Goal: Task Accomplishment & Management: Complete application form

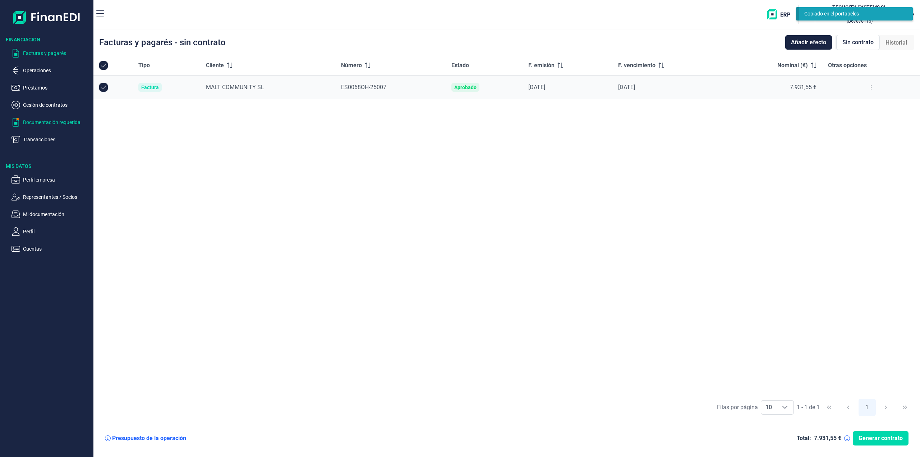
click at [55, 119] on p "Documentación requerida" at bounding box center [57, 122] width 68 height 9
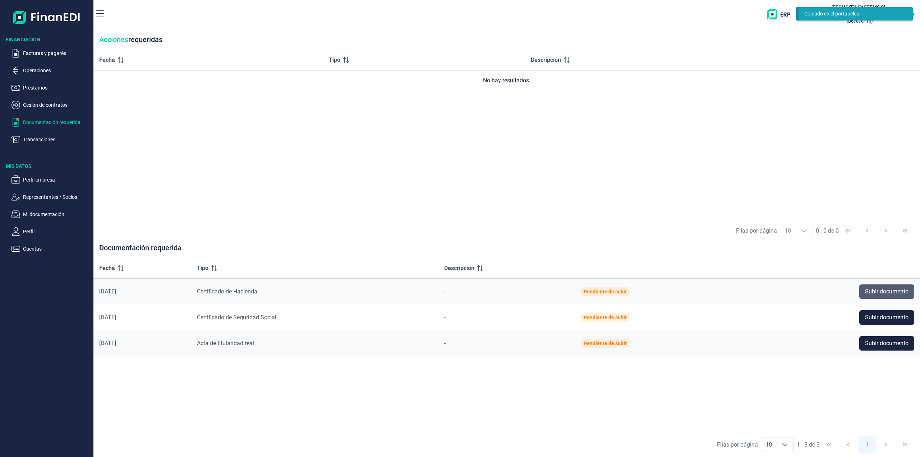
click at [891, 293] on span "Subir documento" at bounding box center [886, 291] width 43 height 9
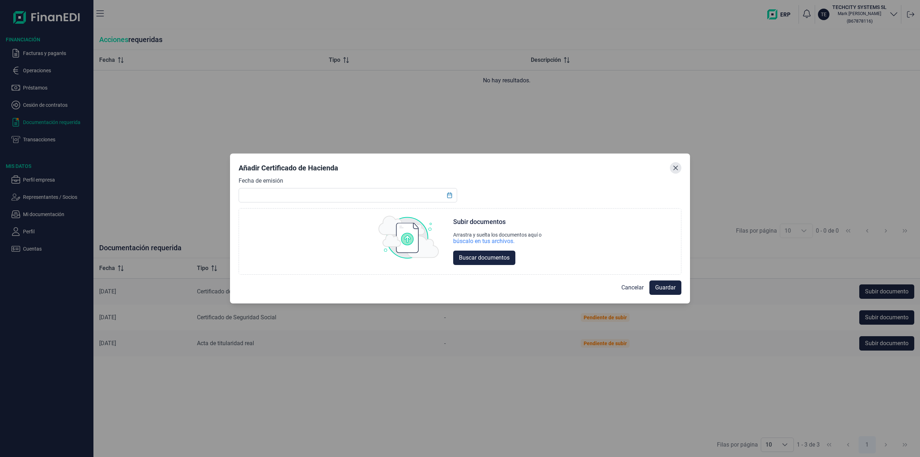
click at [677, 169] on icon "Close" at bounding box center [676, 168] width 6 height 6
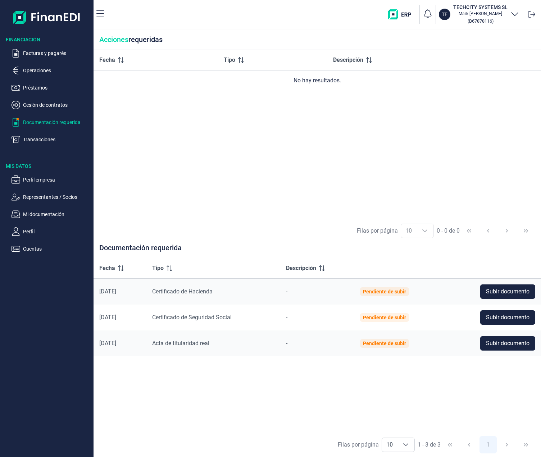
drag, startPoint x: 99, startPoint y: 291, endPoint x: 131, endPoint y: 293, distance: 31.7
click at [131, 293] on div "[DATE]" at bounding box center [119, 291] width 41 height 7
drag, startPoint x: 101, startPoint y: 318, endPoint x: 107, endPoint y: 316, distance: 6.4
click at [105, 316] on div "[DATE]" at bounding box center [119, 317] width 41 height 7
drag, startPoint x: 100, startPoint y: 291, endPoint x: 132, endPoint y: 290, distance: 32.4
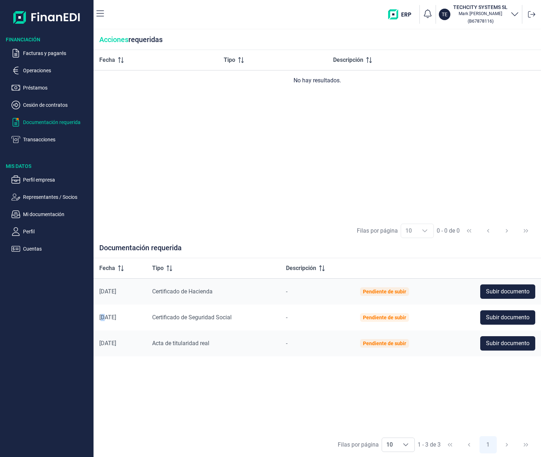
click at [132, 290] on div "[DATE]" at bounding box center [119, 291] width 41 height 7
drag, startPoint x: 226, startPoint y: 290, endPoint x: 159, endPoint y: 291, distance: 66.9
click at [156, 292] on td "Certificado de Hacienda" at bounding box center [213, 291] width 134 height 26
copy span "Certificado de Hacienda"
drag, startPoint x: 160, startPoint y: 291, endPoint x: 221, endPoint y: 290, distance: 61.1
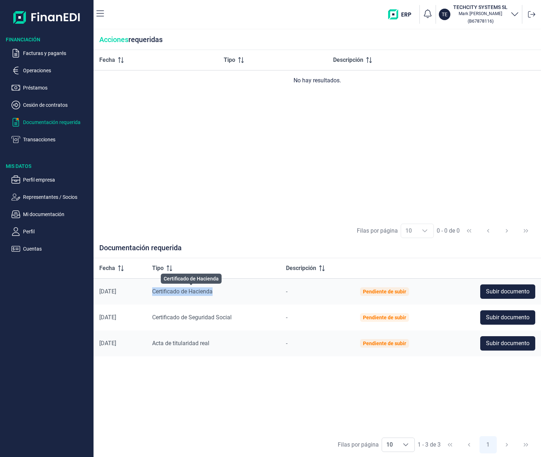
click at [212, 290] on span "Certificado de Hacienda" at bounding box center [182, 291] width 60 height 7
copy span "Certificado de Hacienda"
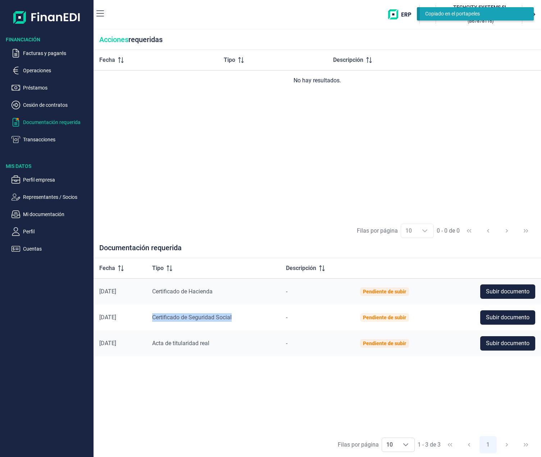
drag, startPoint x: 160, startPoint y: 318, endPoint x: 242, endPoint y: 318, distance: 81.6
click at [242, 318] on div "Certificado de Seguridad Social" at bounding box center [213, 317] width 122 height 9
copy span "Certificado de Seguridad Social"
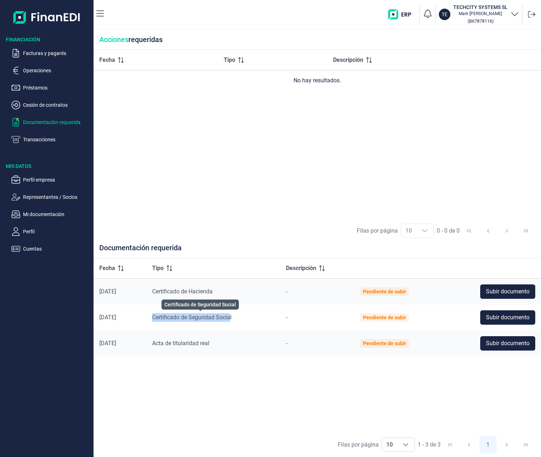
drag, startPoint x: 160, startPoint y: 318, endPoint x: 239, endPoint y: 319, distance: 78.7
click at [231, 319] on span "Certificado de Seguridad Social" at bounding box center [191, 317] width 79 height 7
drag, startPoint x: 241, startPoint y: 317, endPoint x: 160, endPoint y: 318, distance: 81.6
click at [160, 318] on div "Certificado de Seguridad Social" at bounding box center [213, 317] width 122 height 9
drag, startPoint x: 159, startPoint y: 318, endPoint x: 239, endPoint y: 317, distance: 80.1
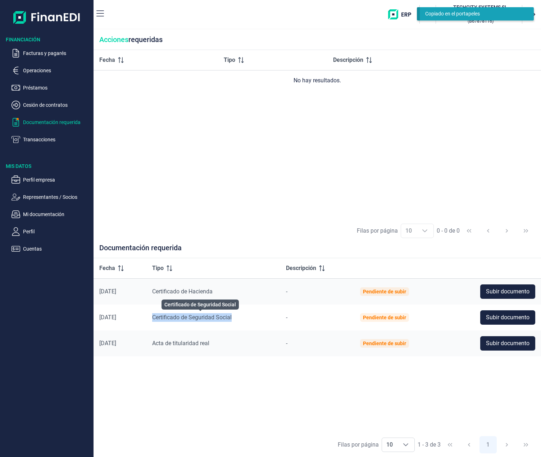
click at [239, 317] on td "Certificado de Seguridad Social" at bounding box center [213, 317] width 134 height 26
drag, startPoint x: 161, startPoint y: 318, endPoint x: 240, endPoint y: 317, distance: 79.4
click at [240, 317] on div "Certificado de Seguridad Social" at bounding box center [213, 317] width 122 height 9
drag, startPoint x: 242, startPoint y: 317, endPoint x: 161, endPoint y: 317, distance: 81.2
click at [161, 317] on div "Certificado de Seguridad Social" at bounding box center [213, 317] width 122 height 9
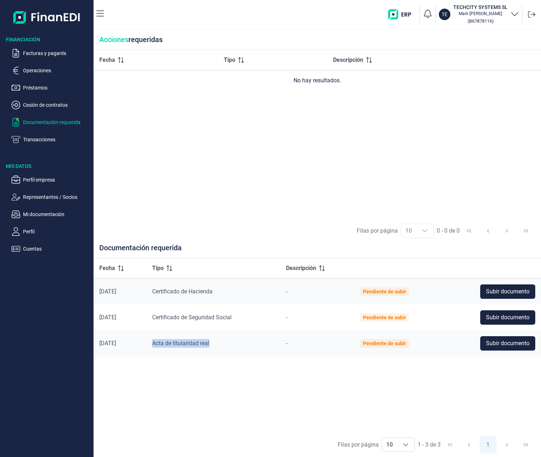
drag, startPoint x: 164, startPoint y: 317, endPoint x: 220, endPoint y: 346, distance: 63.0
click at [220, 346] on td "Acta de titularidad real" at bounding box center [213, 343] width 134 height 26
drag, startPoint x: 220, startPoint y: 346, endPoint x: 192, endPoint y: 353, distance: 28.6
click at [183, 372] on div "Fecha Tipo Descripción 13/10/2025 Certificado de Hacienda - Pendiente de subir …" at bounding box center [316, 345] width 447 height 174
drag, startPoint x: 159, startPoint y: 293, endPoint x: 223, endPoint y: 291, distance: 64.4
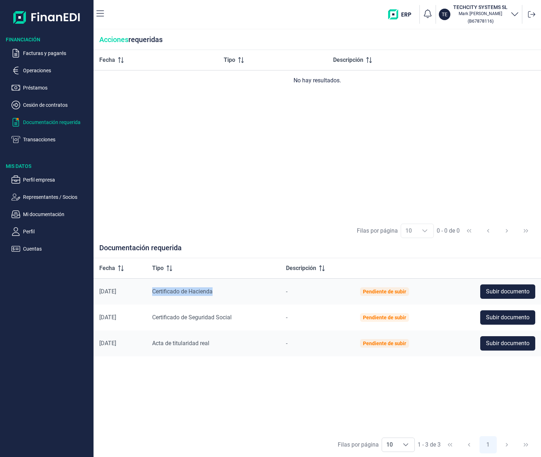
click at [223, 291] on td "Certificado de Hacienda" at bounding box center [213, 291] width 134 height 26
drag, startPoint x: 191, startPoint y: 295, endPoint x: 164, endPoint y: 295, distance: 27.0
click at [164, 295] on div "Certificado de Hacienda" at bounding box center [213, 291] width 122 height 9
copy span "ertificado de Hacienda"
drag, startPoint x: 161, startPoint y: 292, endPoint x: 226, endPoint y: 291, distance: 64.7
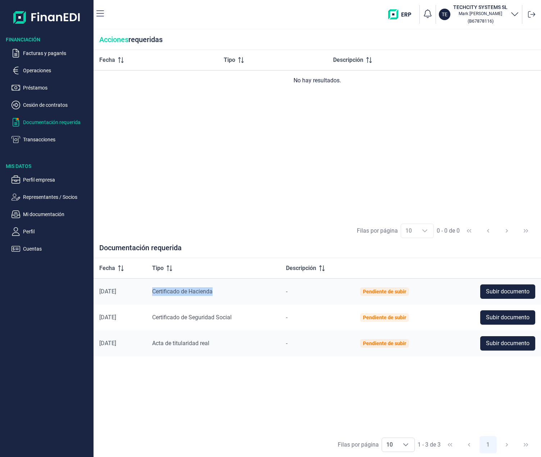
click at [226, 291] on div "Certificado de Hacienda" at bounding box center [213, 291] width 122 height 9
click at [214, 136] on div "Fecha Tipo Descripción No hay resultados." at bounding box center [316, 134] width 447 height 169
click at [515, 292] on span "Subir documento" at bounding box center [507, 291] width 43 height 9
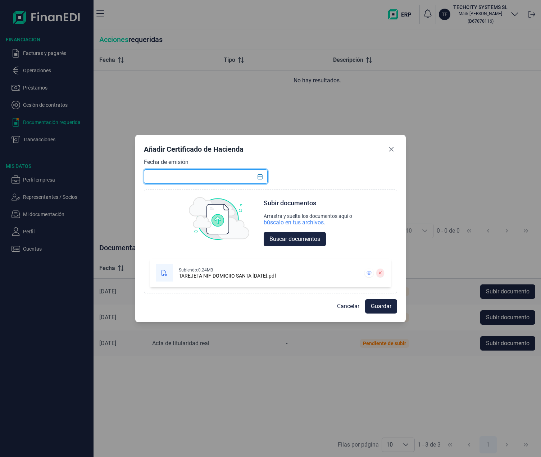
click at [170, 176] on input "text" at bounding box center [206, 176] width 124 height 14
type input "03/07/2025"
click at [381, 306] on span "Guardar" at bounding box center [381, 306] width 20 height 9
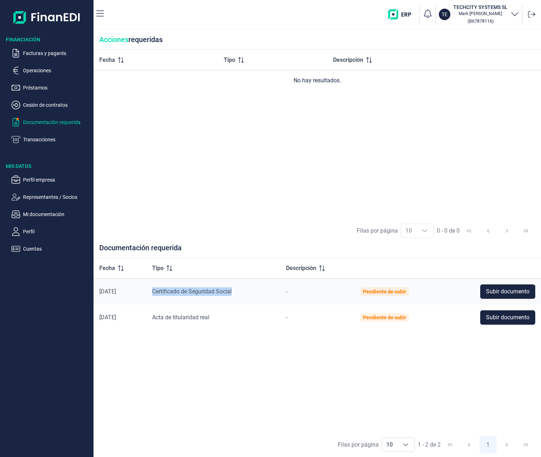
drag, startPoint x: 159, startPoint y: 291, endPoint x: 241, endPoint y: 291, distance: 81.6
click at [241, 291] on td "Certificado de Seguridad Social" at bounding box center [213, 291] width 134 height 26
drag, startPoint x: 432, startPoint y: 395, endPoint x: 440, endPoint y: 379, distance: 18.0
click at [432, 391] on div "Fecha Tipo Descripción 13/10/2025 Certificado de Seguridad Social - Pendiente d…" at bounding box center [316, 345] width 447 height 174
click at [499, 317] on span "Subir documento" at bounding box center [507, 317] width 43 height 9
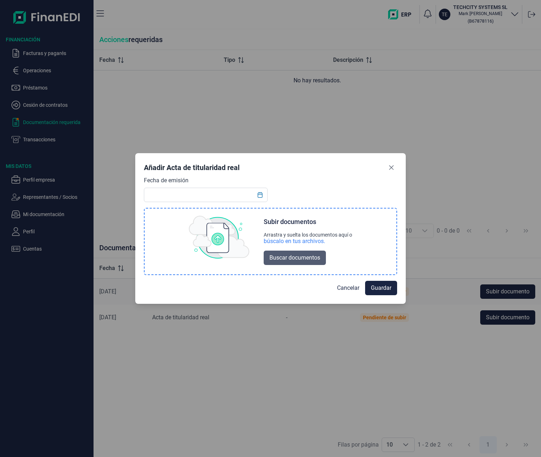
click at [277, 258] on span "Buscar documentos" at bounding box center [294, 257] width 51 height 9
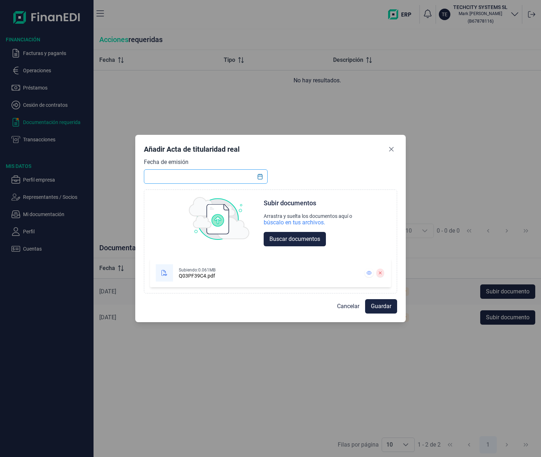
click at [187, 175] on input "text" at bounding box center [206, 176] width 124 height 14
paste input "03/07/2025"
type input "03/07/2025"
click at [381, 310] on span "Guardar" at bounding box center [381, 306] width 20 height 9
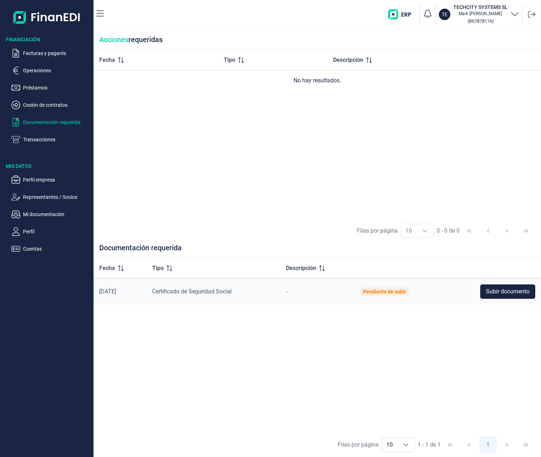
drag, startPoint x: 441, startPoint y: 108, endPoint x: 488, endPoint y: 15, distance: 104.3
click at [442, 107] on div "Fecha Tipo Descripción No hay resultados." at bounding box center [316, 134] width 447 height 169
click at [236, 120] on div "Fecha Tipo Descripción No hay resultados." at bounding box center [316, 134] width 447 height 169
